Goal: Task Accomplishment & Management: Manage account settings

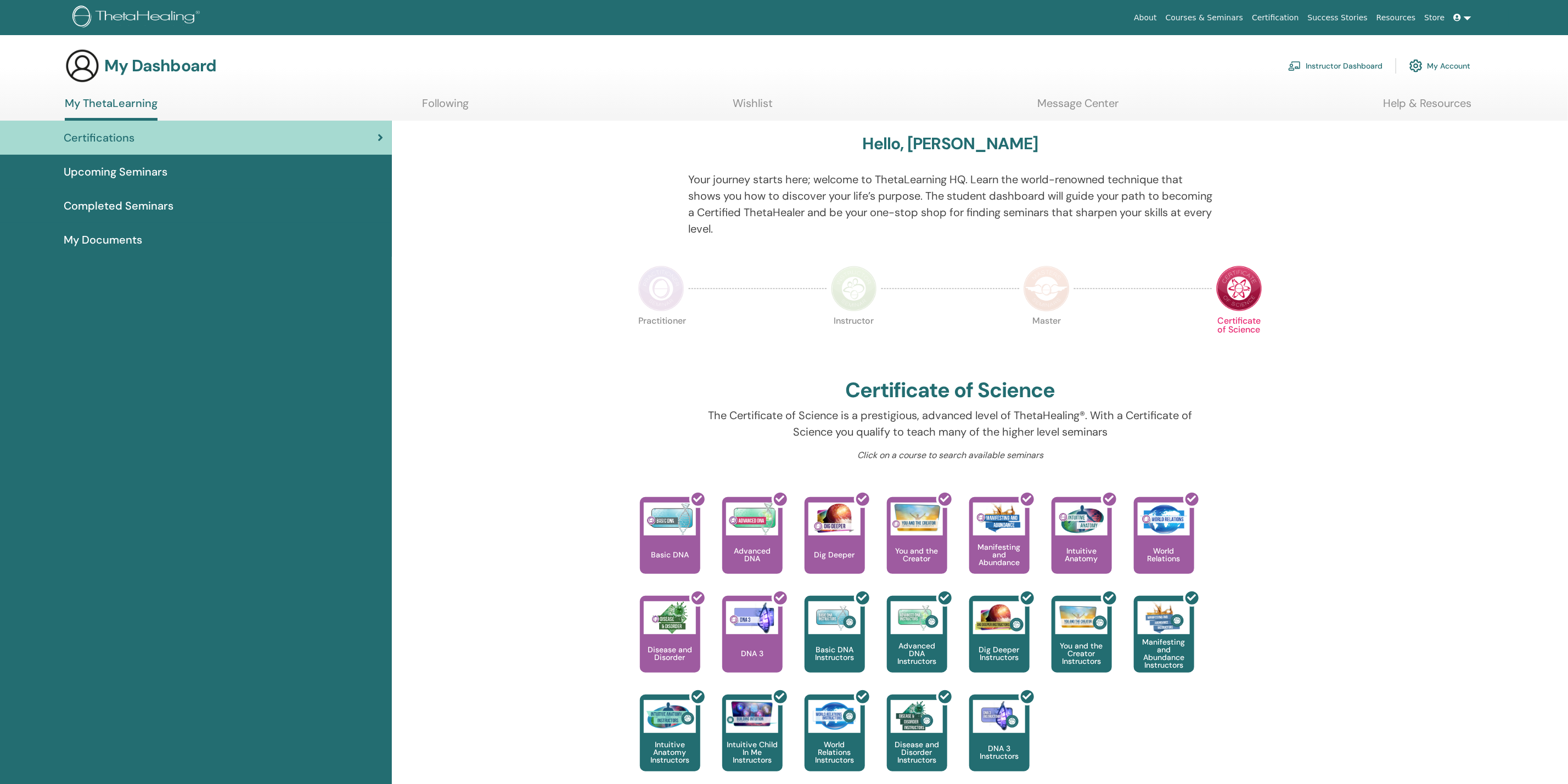
click at [1449, 66] on link "My Account" at bounding box center [1439, 66] width 61 height 24
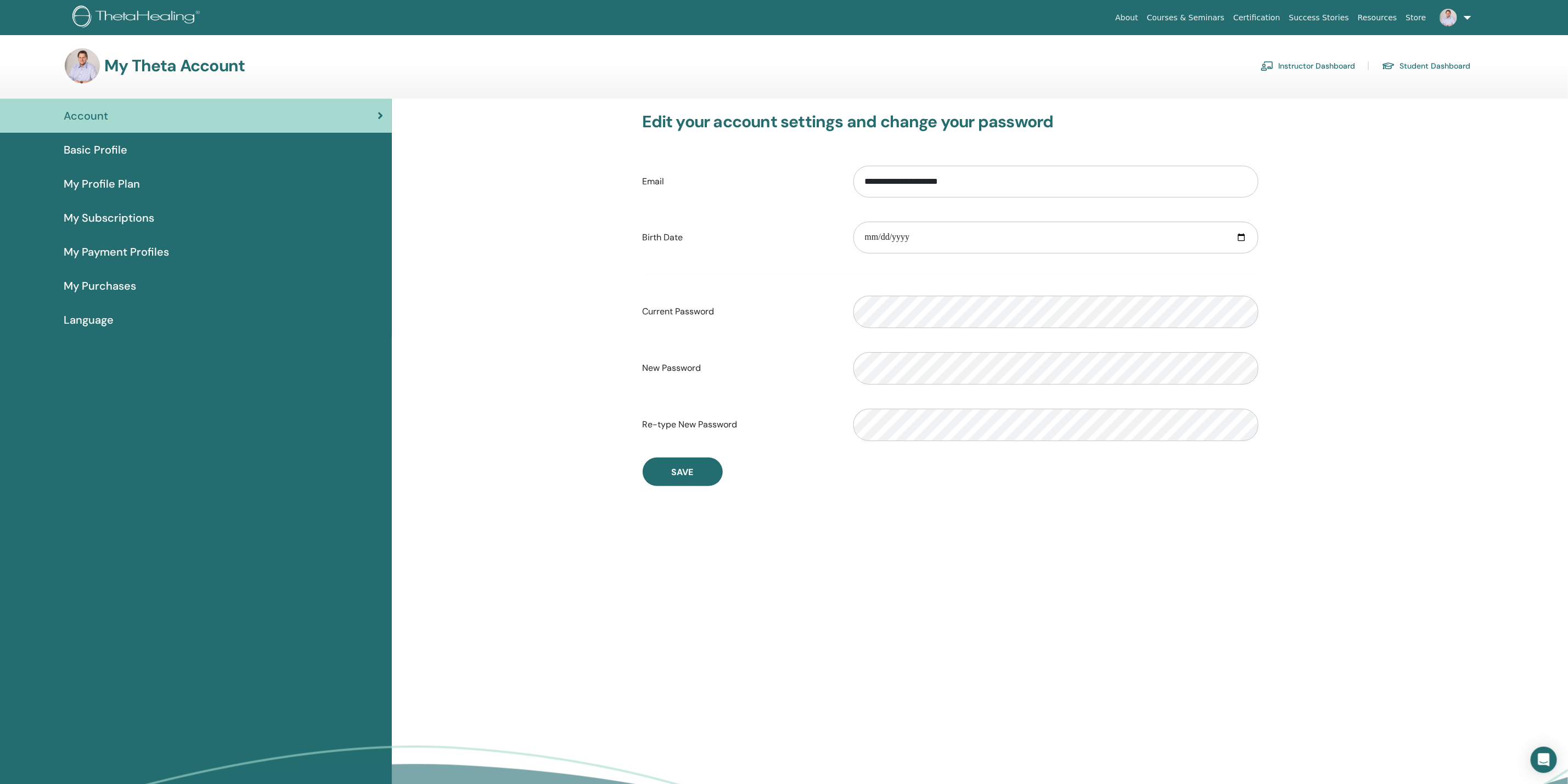
click at [135, 247] on span "My Payment Profiles" at bounding box center [116, 252] width 106 height 17
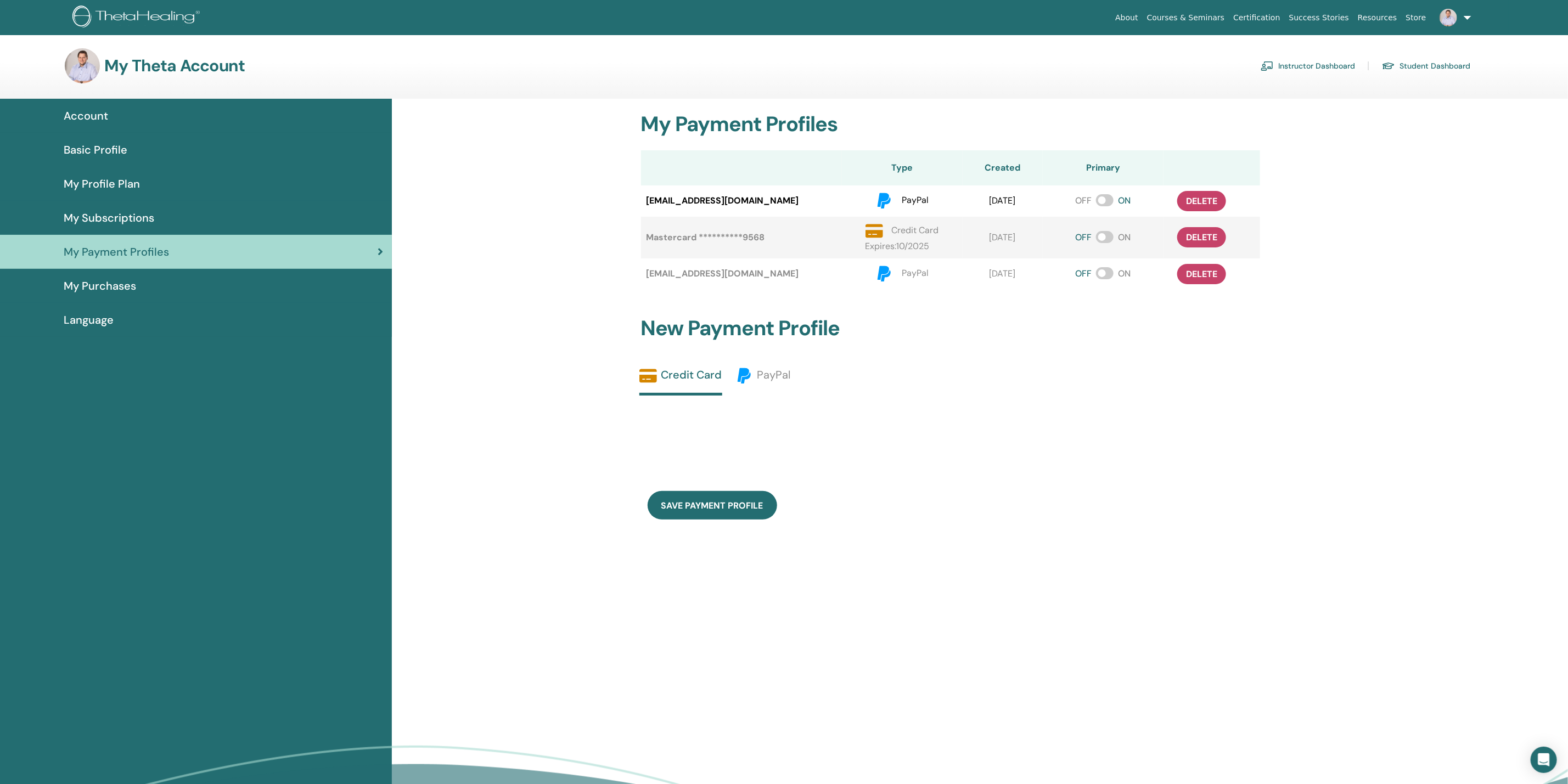
click at [118, 295] on link "My Purchases" at bounding box center [196, 286] width 392 height 34
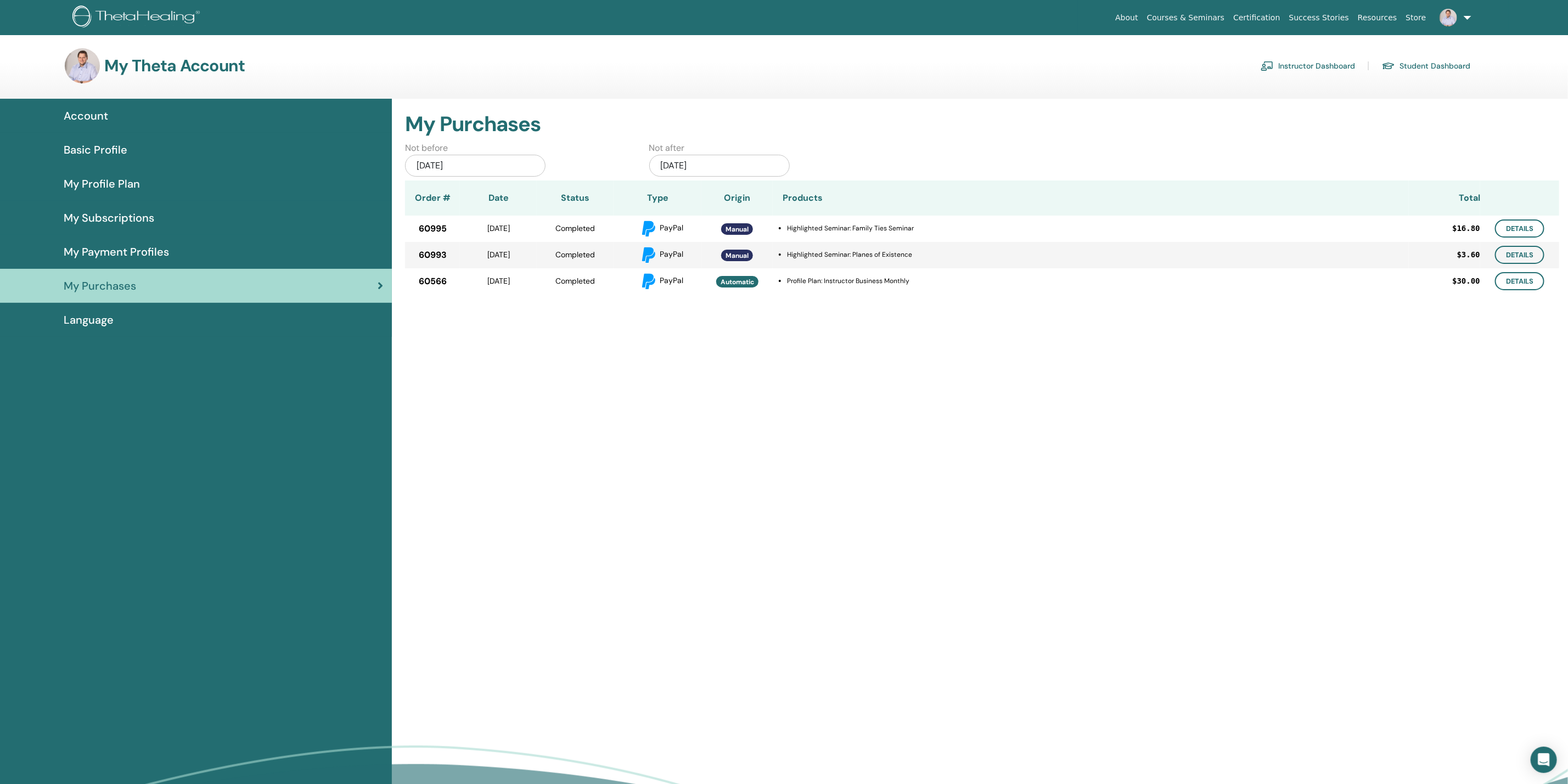
click at [100, 185] on span "My Profile Plan" at bounding box center [101, 184] width 76 height 17
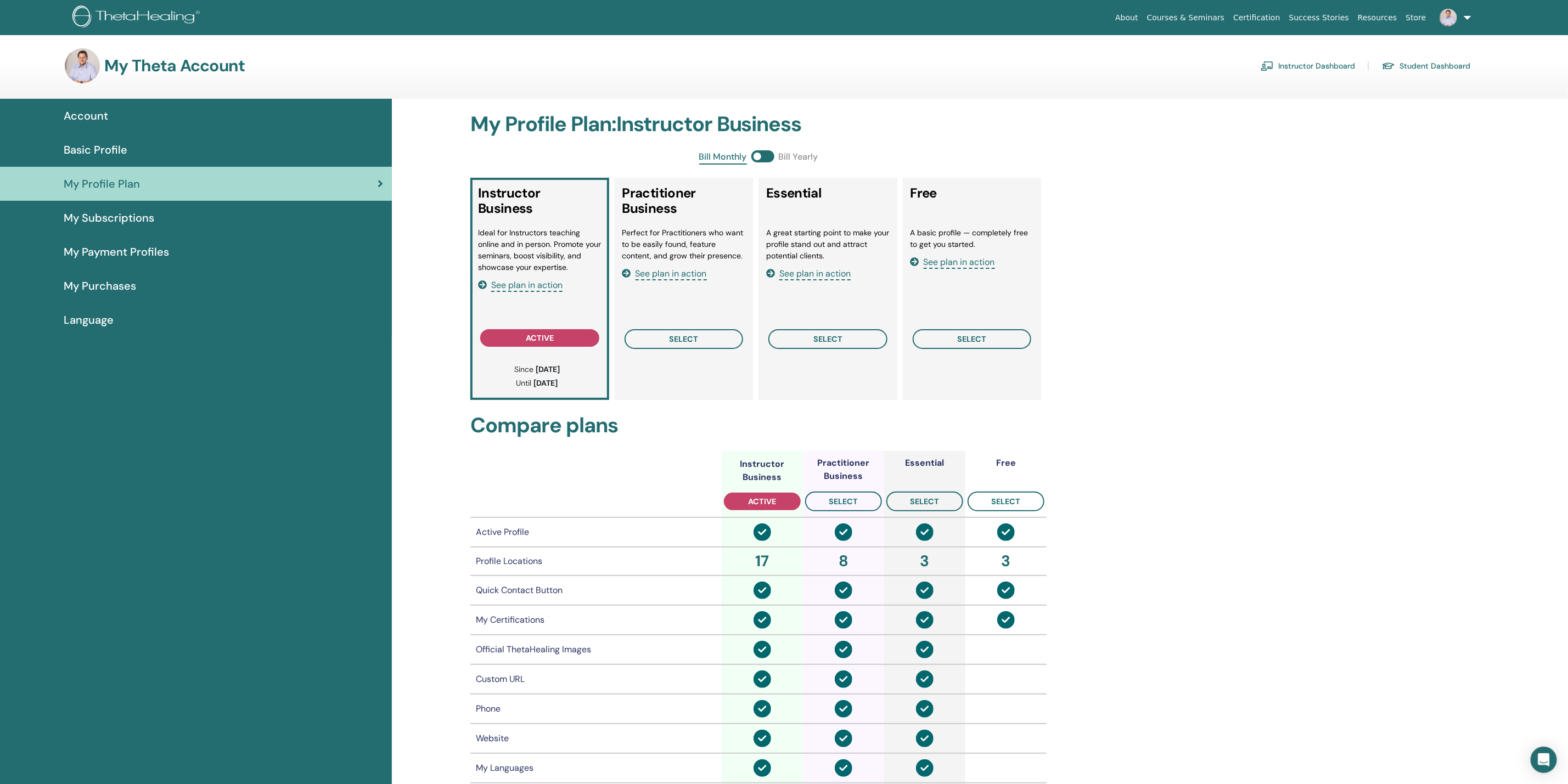
click at [771, 155] on span at bounding box center [763, 156] width 23 height 12
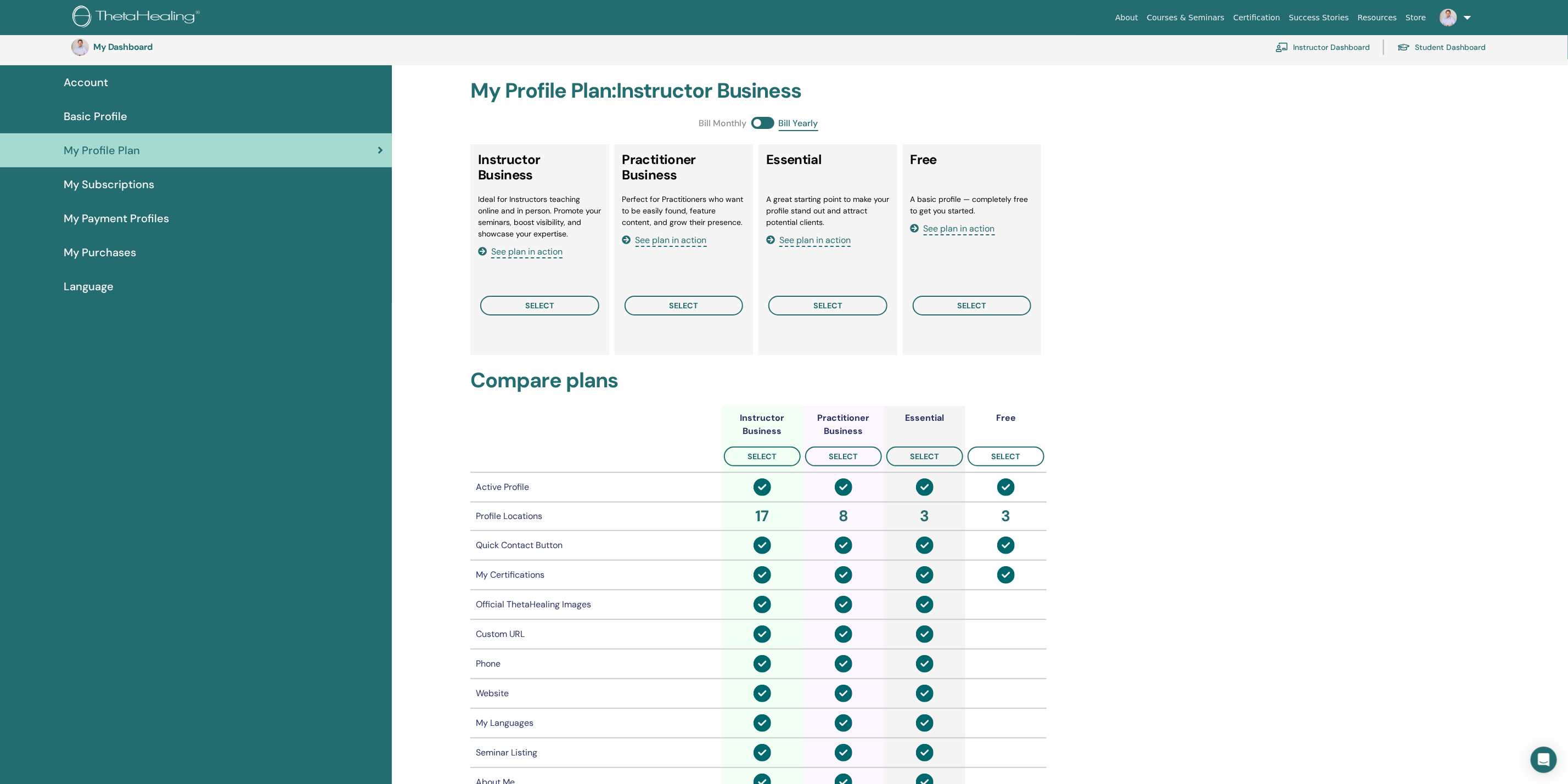
scroll to position [106, 0]
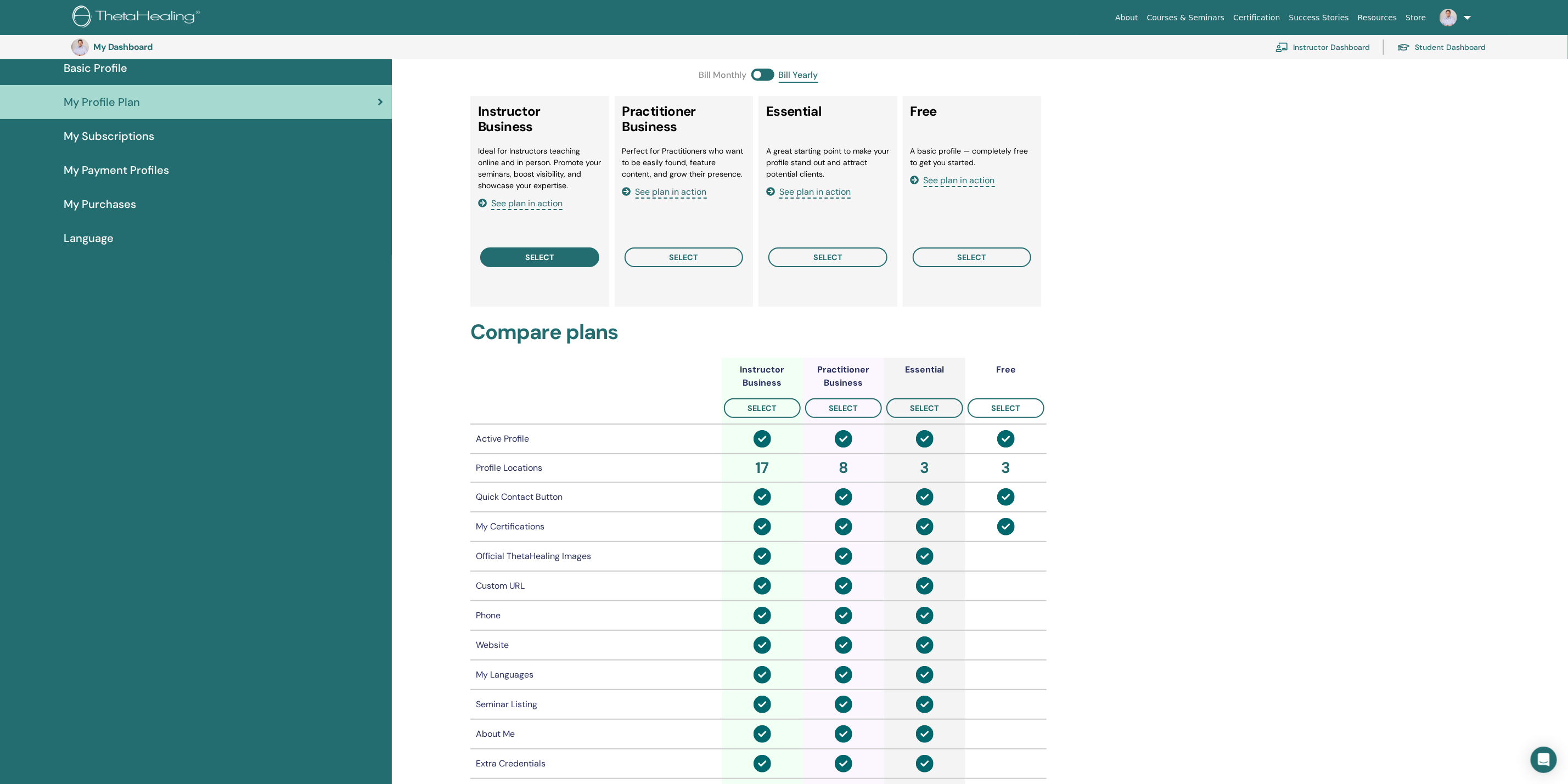
click at [537, 253] on span "select" at bounding box center [540, 258] width 29 height 9
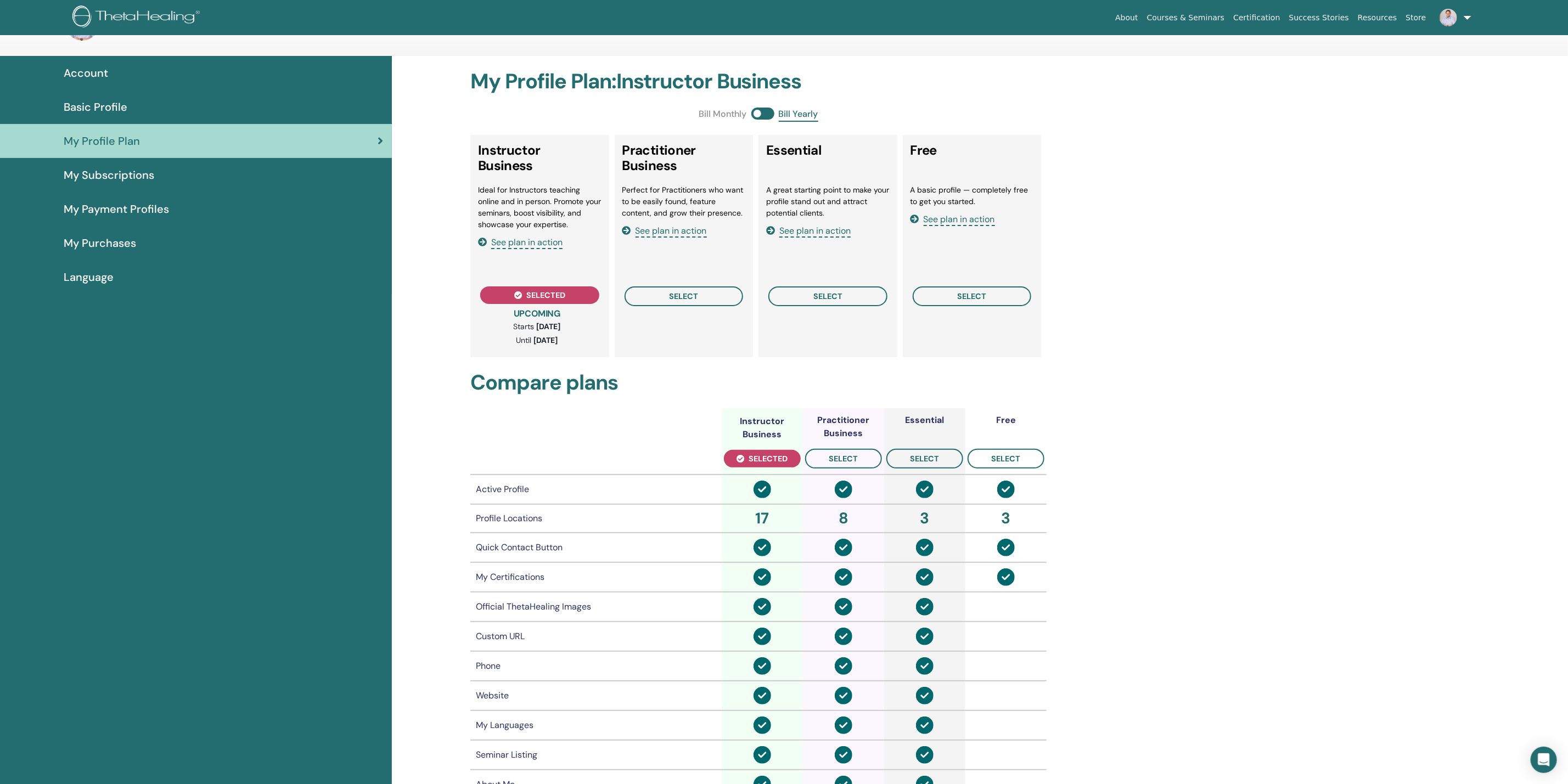
scroll to position [0, 0]
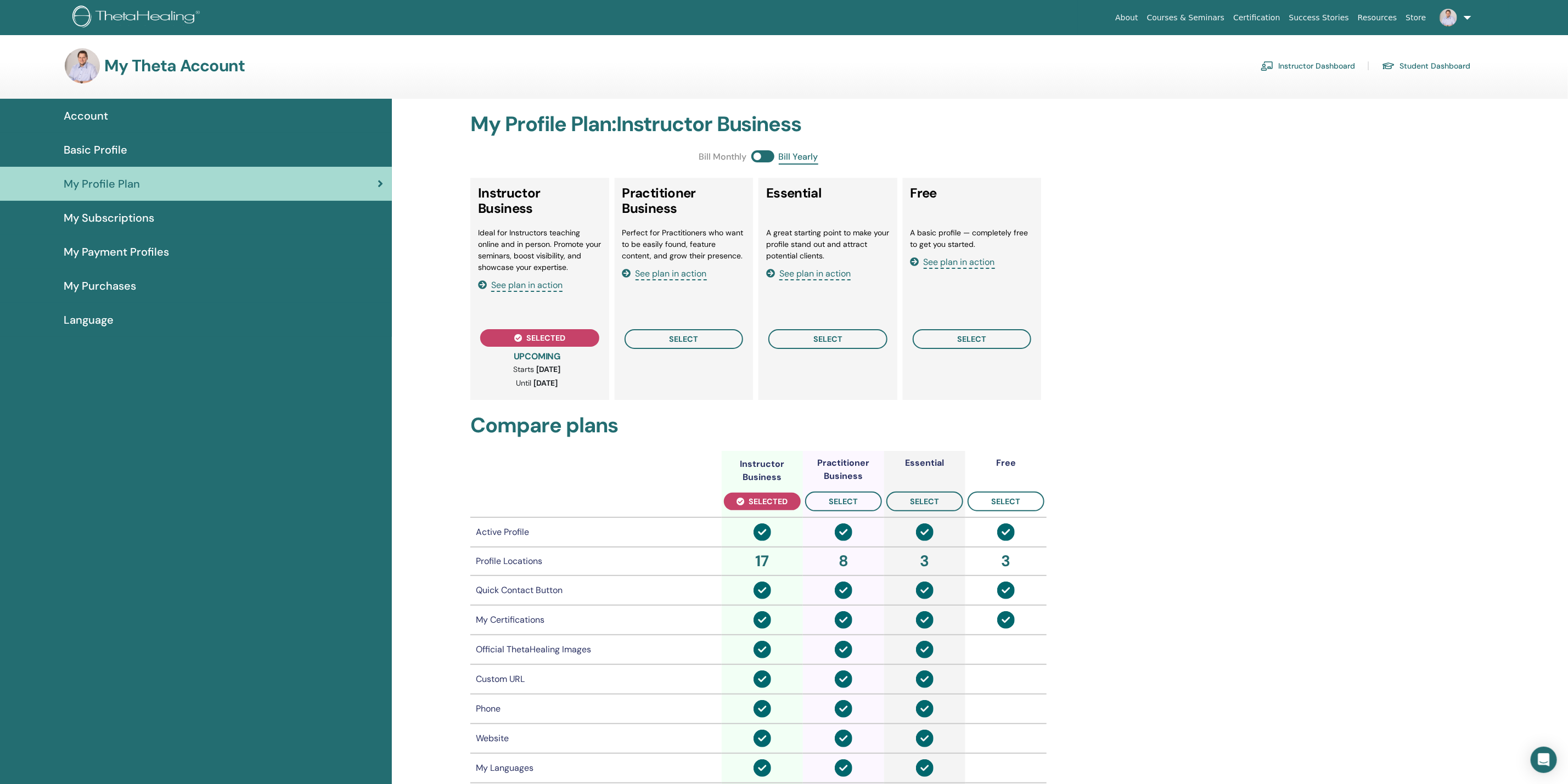
click at [83, 254] on span "My Payment Profiles" at bounding box center [116, 252] width 106 height 17
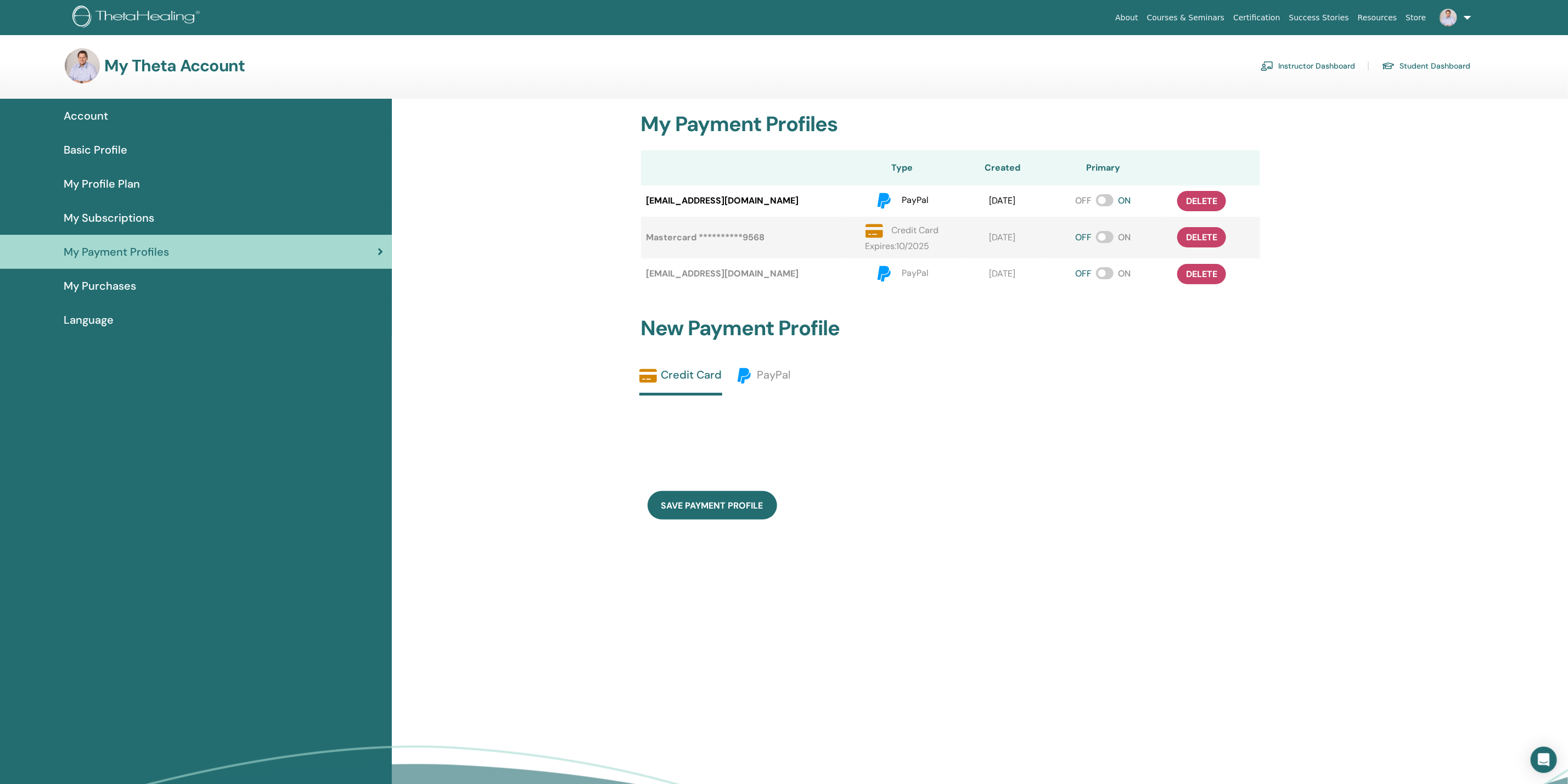
click at [106, 286] on span "My Purchases" at bounding box center [100, 286] width 72 height 17
